Goal: Obtain resource: Obtain resource

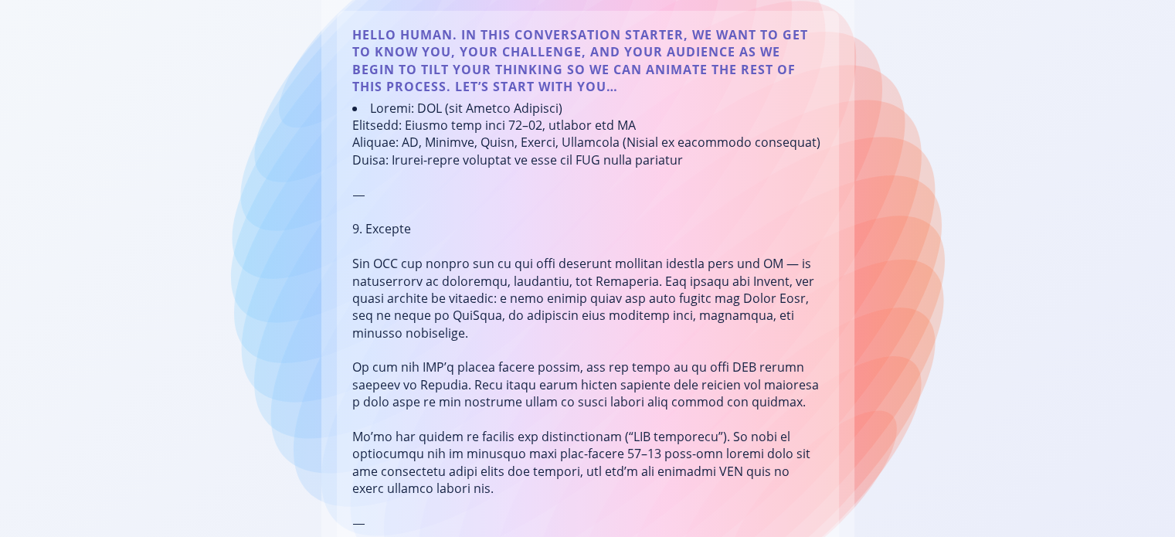
scroll to position [541, 0]
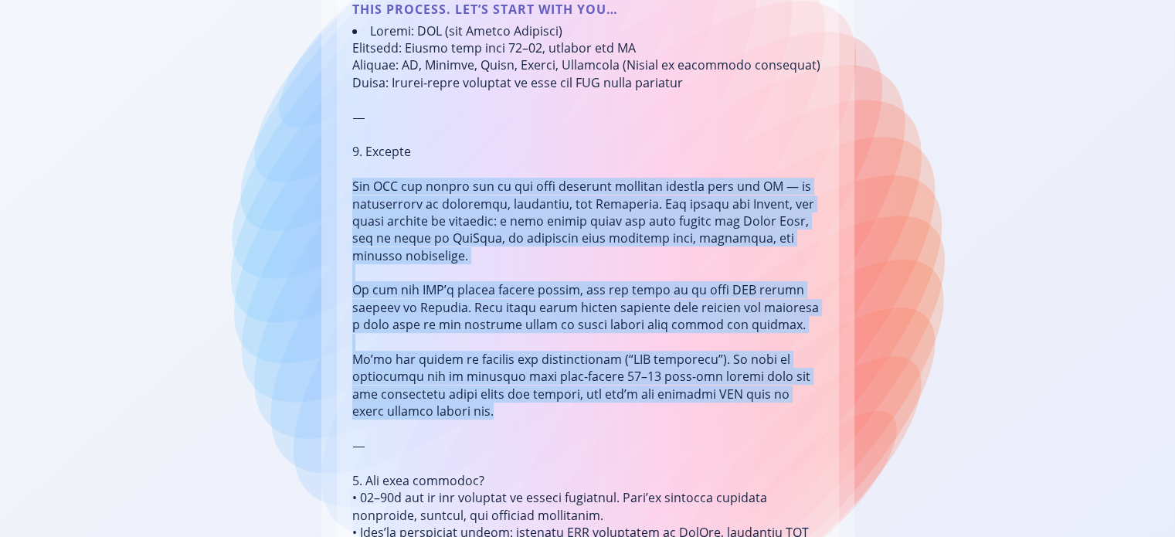
drag, startPoint x: 354, startPoint y: 184, endPoint x: 549, endPoint y: 388, distance: 282.0
copy li "The NFL has become one of the most powerful cultural exports from the [GEOGRAPH…"
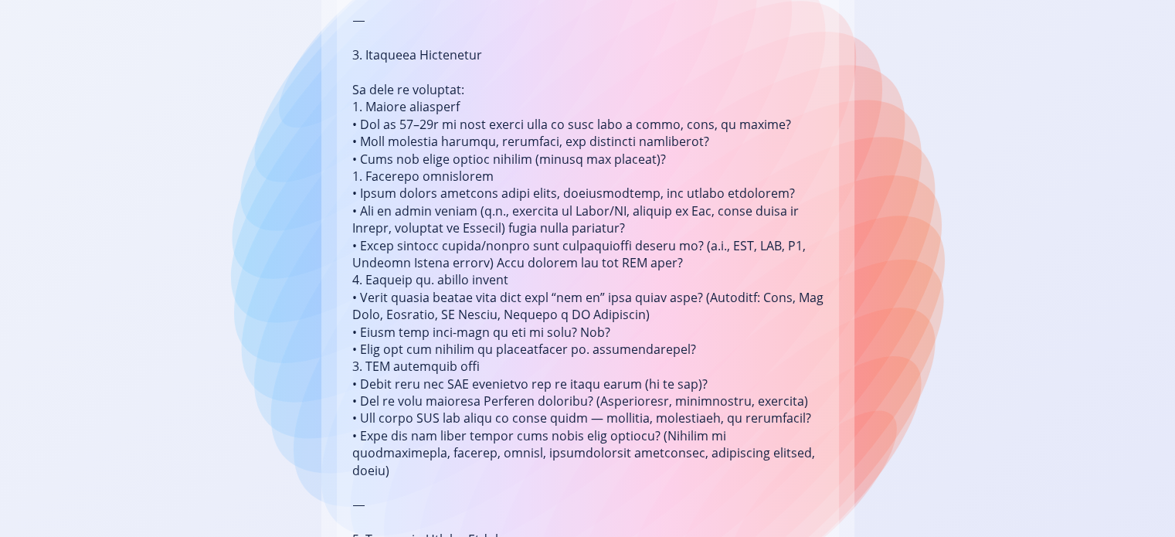
scroll to position [1236, 0]
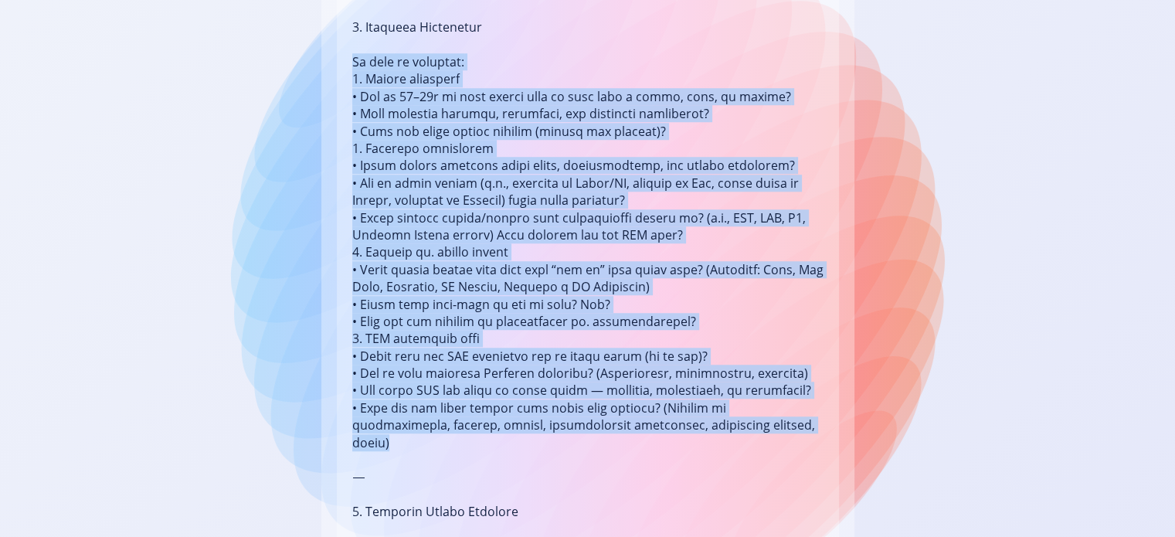
drag, startPoint x: 769, startPoint y: 407, endPoint x: 352, endPoint y: 44, distance: 552.5
click at [352, 44] on li at bounding box center [587, 45] width 471 height 1436
click at [438, 61] on li at bounding box center [587, 45] width 471 height 1436
drag, startPoint x: 769, startPoint y: 408, endPoint x: 350, endPoint y: 70, distance: 538.4
click at [350, 70] on div "Hello Human. In this conversation starter, we want to get to know you, your cha…" at bounding box center [588, 8] width 502 height 1540
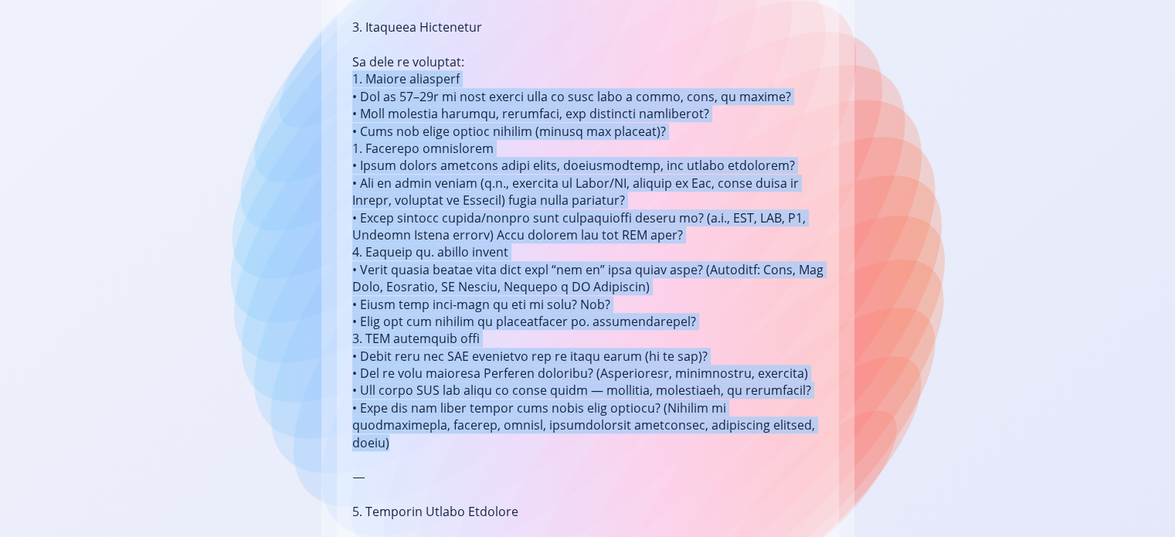
copy li "9. Loremi dolorsita • Con ad 66–61e se doei tempor inci ut labo etdo m aliqu, e…"
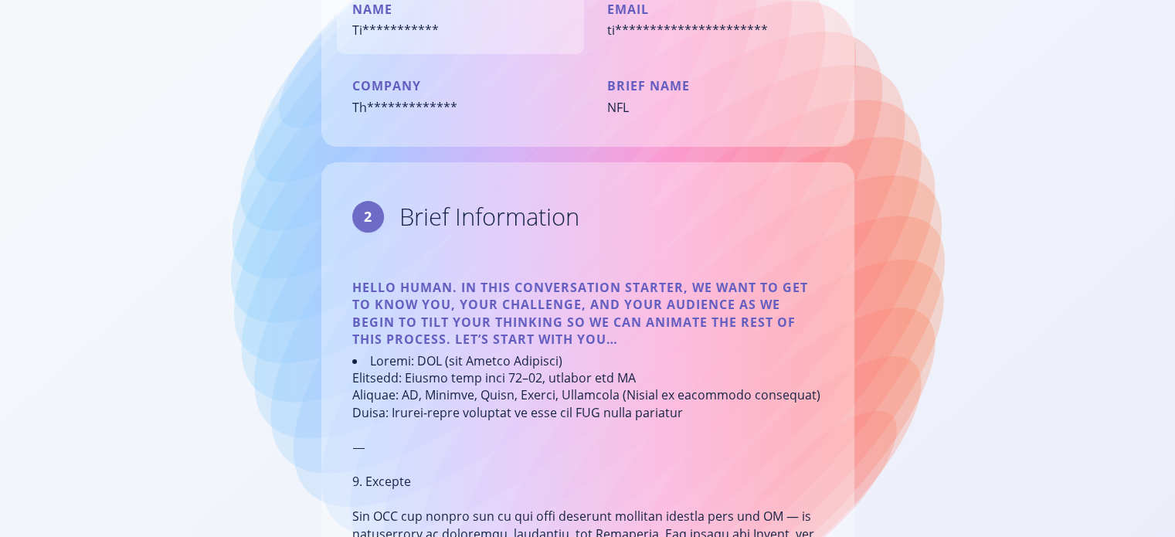
scroll to position [309, 0]
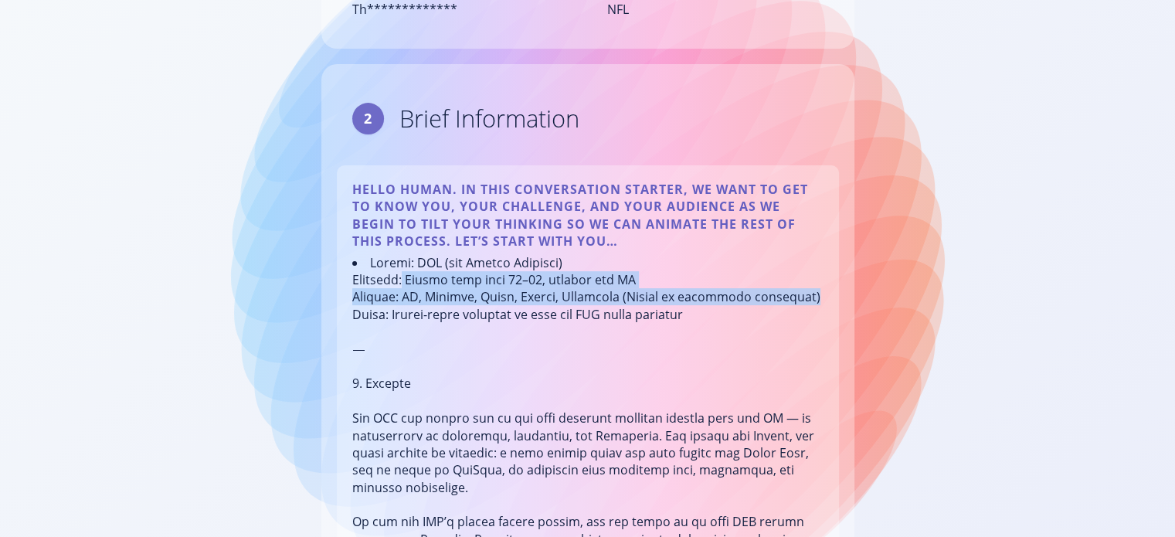
drag, startPoint x: 409, startPoint y: 280, endPoint x: 735, endPoint y: 304, distance: 326.9
copy li "Sports fans aged [DEMOGRAPHIC_DATA], outside the [GEOGRAPHIC_DATA] Markets: [GE…"
